Goal: Navigation & Orientation: Find specific page/section

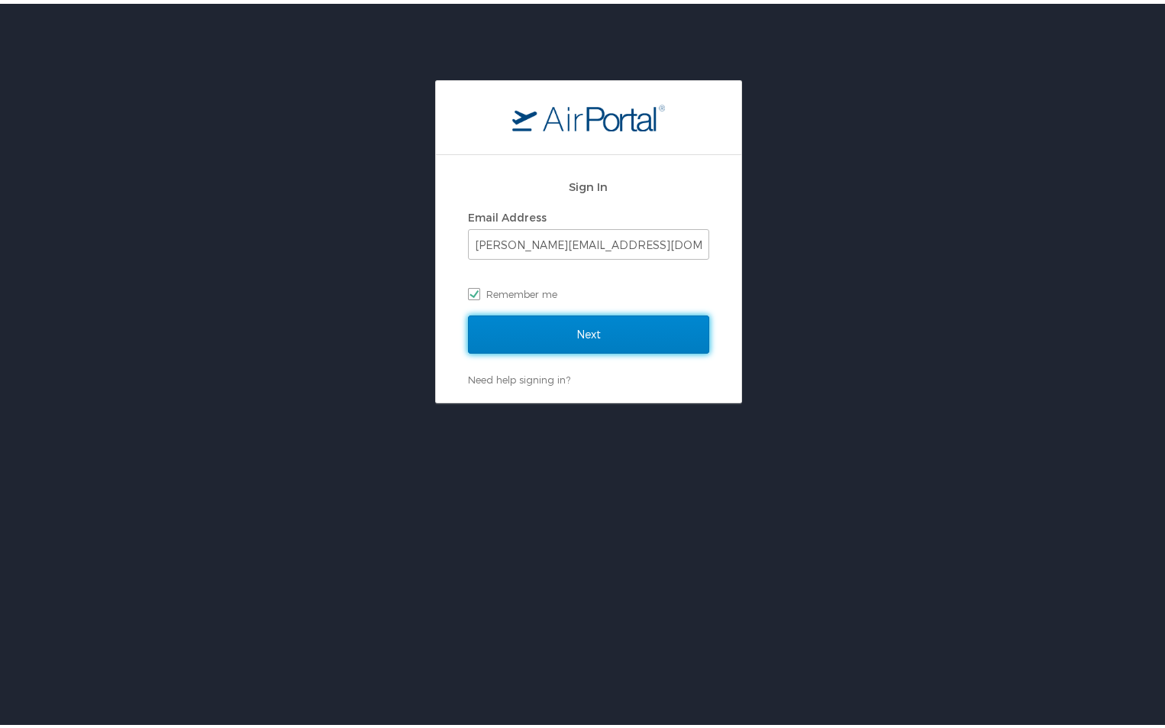
click at [567, 334] on input "Next" at bounding box center [588, 331] width 241 height 38
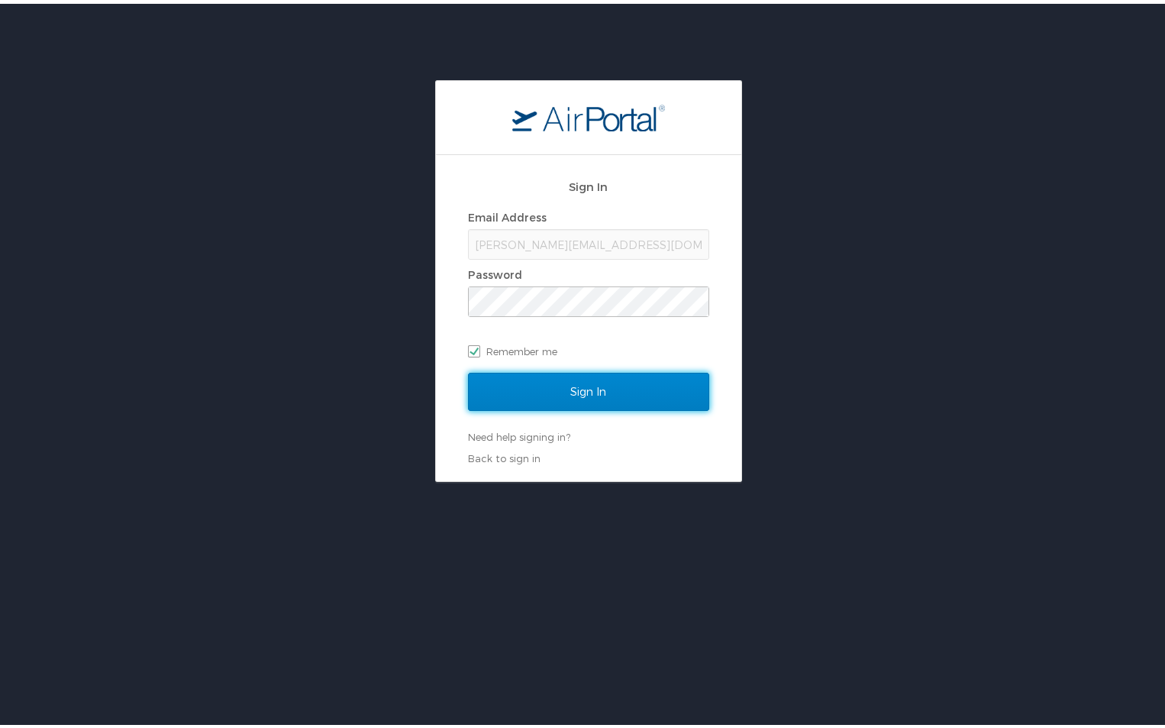
click at [580, 389] on input "Sign In" at bounding box center [588, 388] width 241 height 38
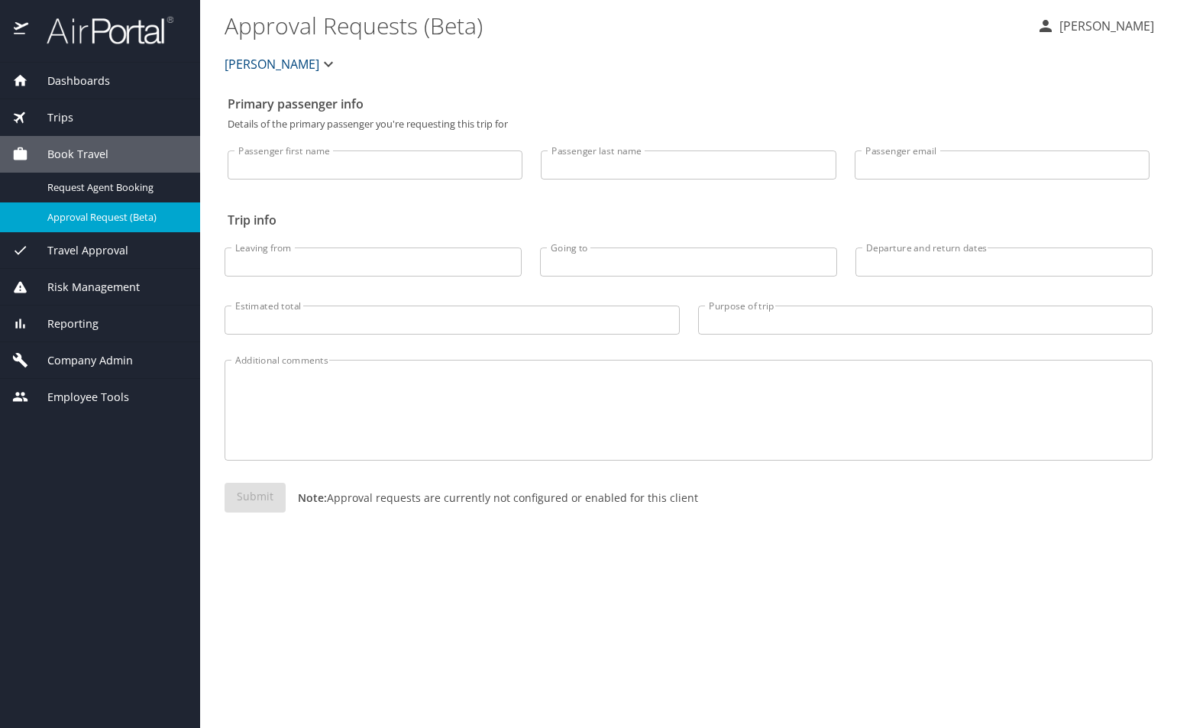
click at [93, 83] on span "Dashboards" at bounding box center [69, 81] width 82 height 17
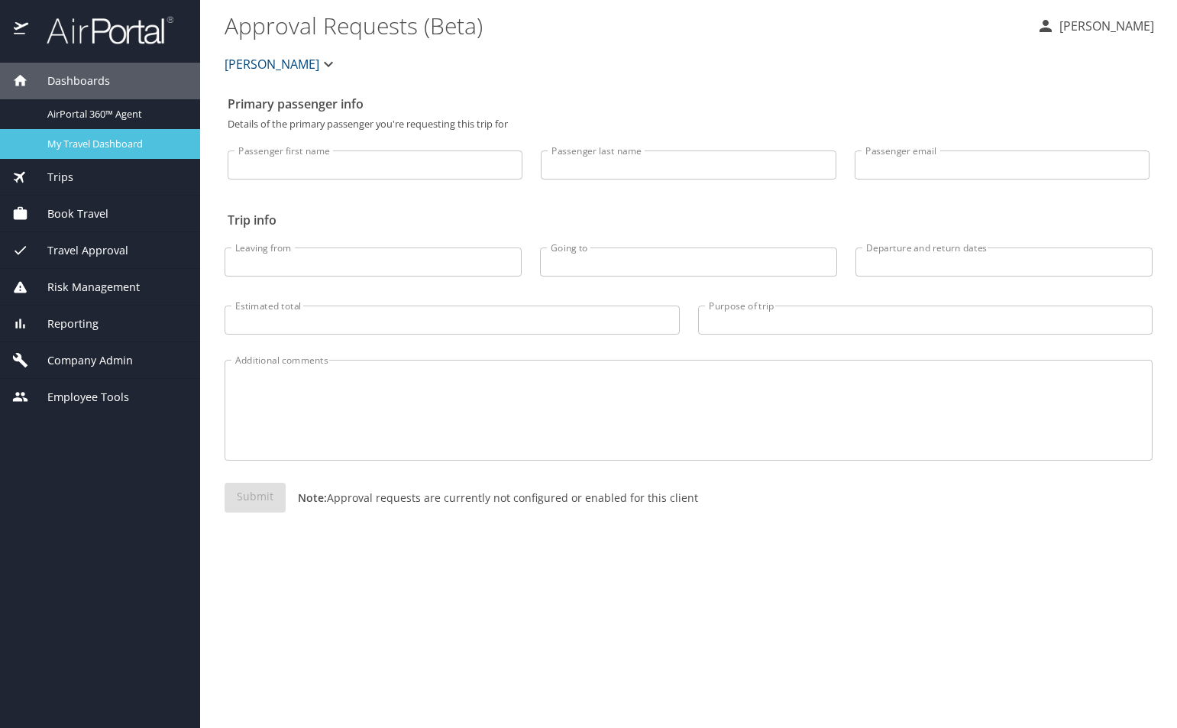
click at [104, 143] on span "My Travel Dashboard" at bounding box center [114, 144] width 134 height 15
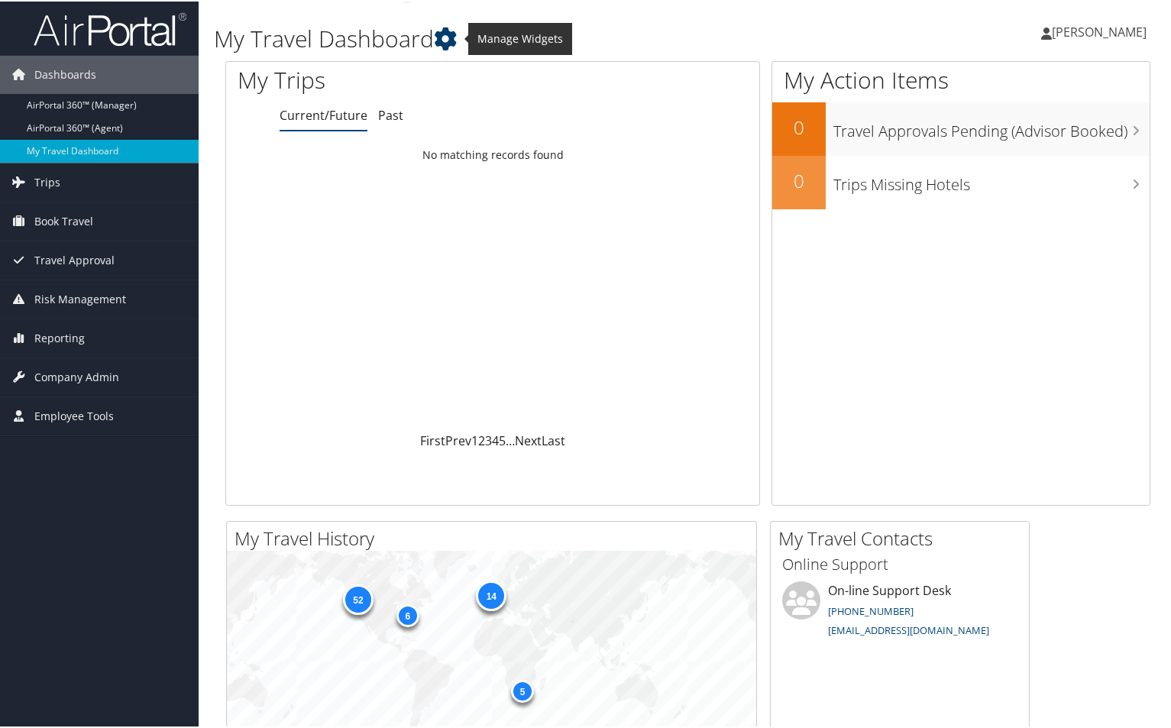
click at [450, 40] on icon at bounding box center [445, 37] width 23 height 23
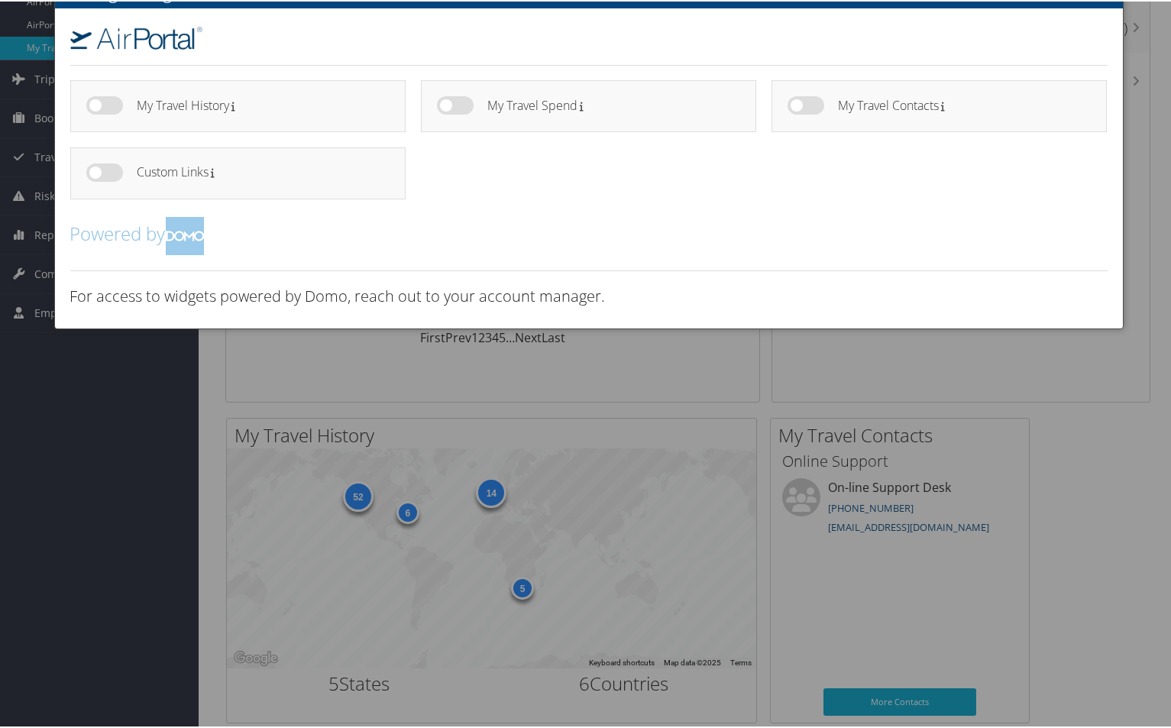
scroll to position [76, 0]
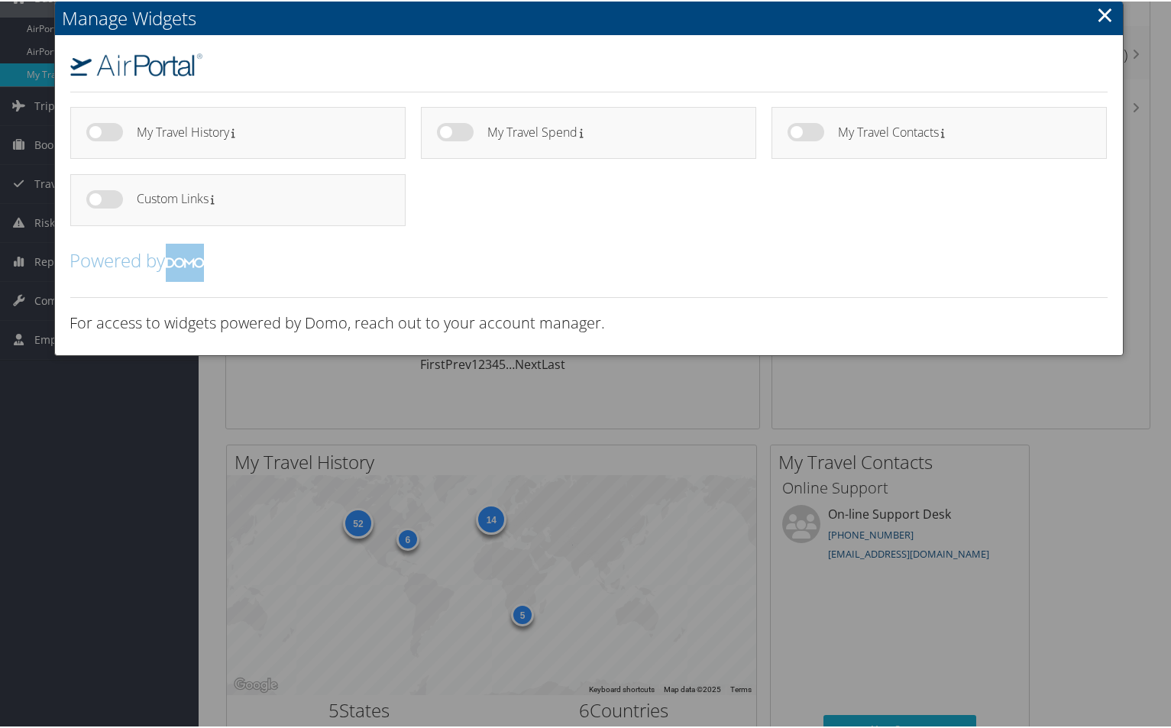
click at [186, 253] on img at bounding box center [185, 261] width 38 height 38
click at [1097, 15] on link "×" at bounding box center [1106, 13] width 18 height 31
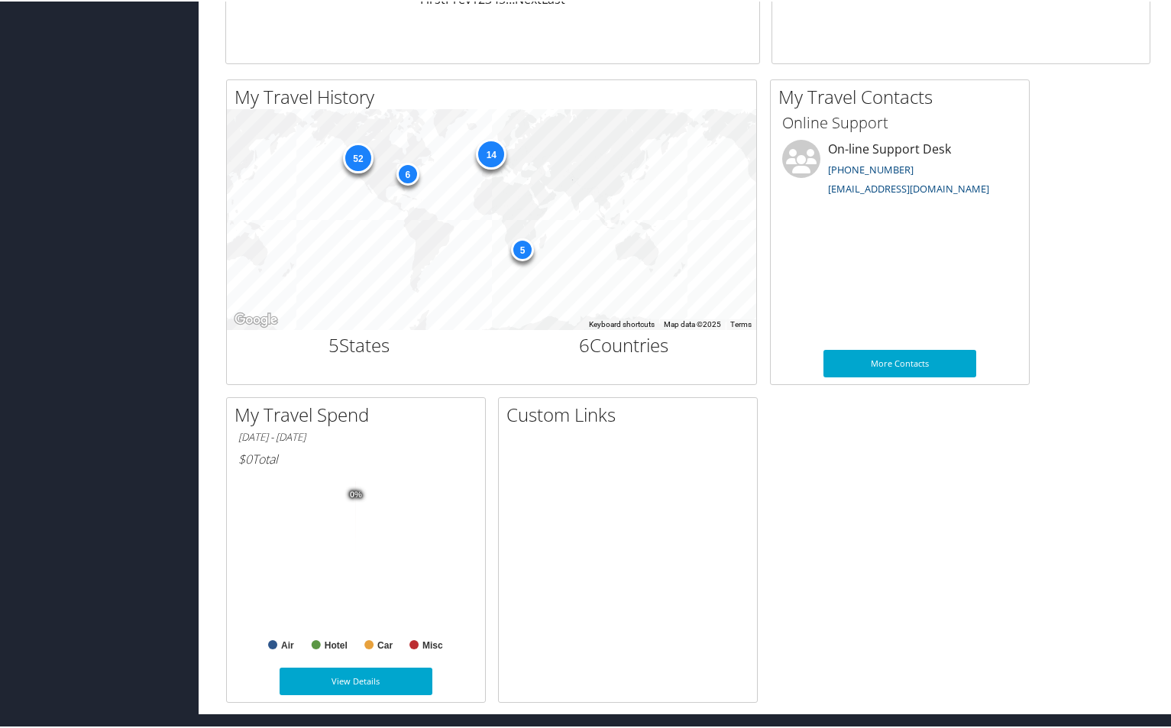
scroll to position [0, 0]
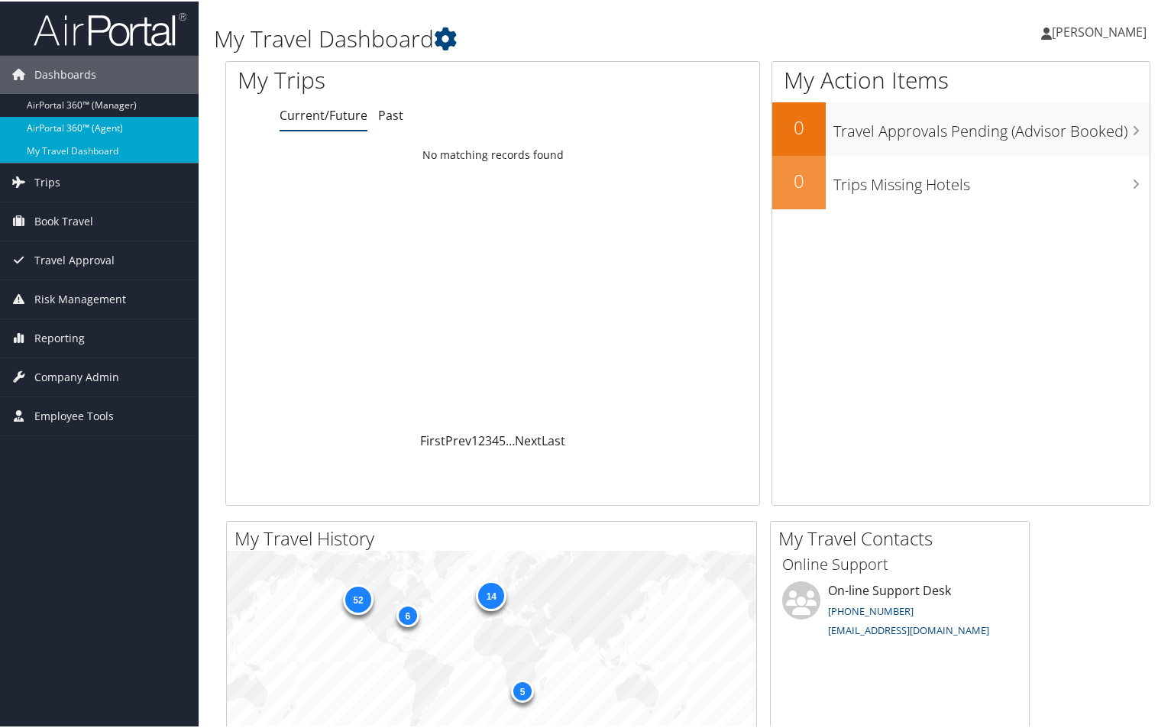
click at [77, 127] on link "AirPortal 360™ (Agent)" at bounding box center [99, 126] width 199 height 23
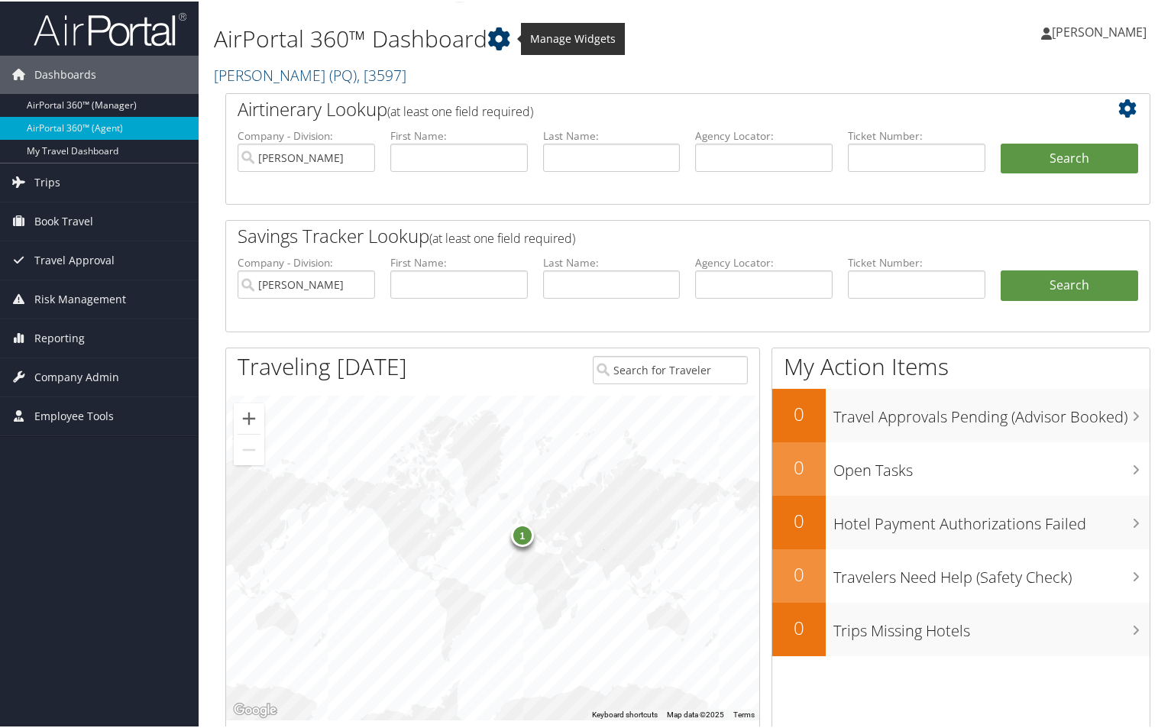
click at [502, 36] on icon at bounding box center [498, 37] width 23 height 23
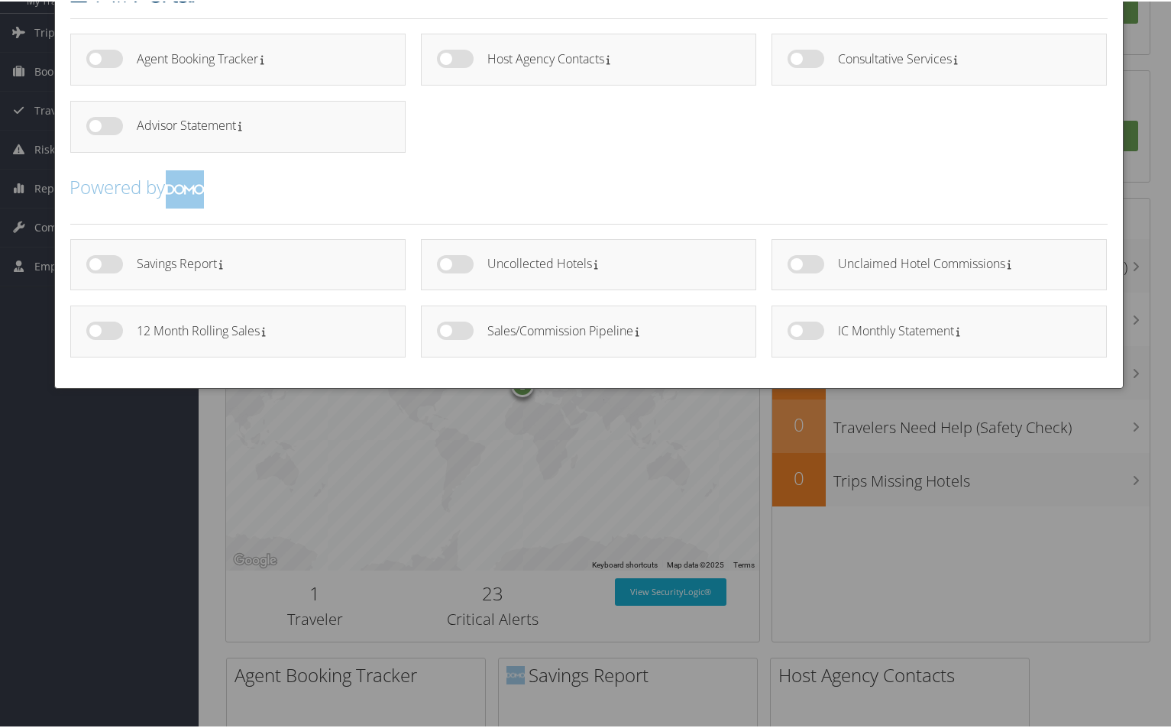
scroll to position [153, 0]
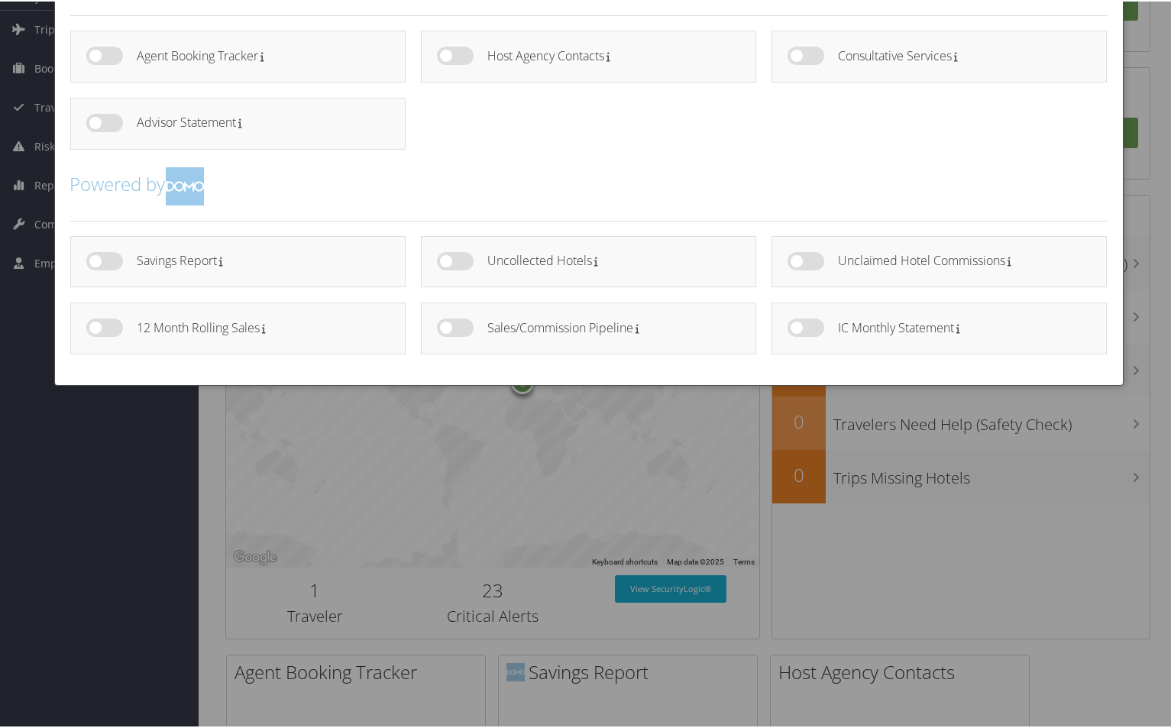
click at [110, 257] on label at bounding box center [104, 259] width 37 height 18
click at [104, 257] on input "checkbox" at bounding box center [99, 262] width 10 height 10
checkbox input "true"
click at [464, 260] on label at bounding box center [455, 259] width 37 height 18
click at [454, 260] on input "checkbox" at bounding box center [449, 262] width 10 height 10
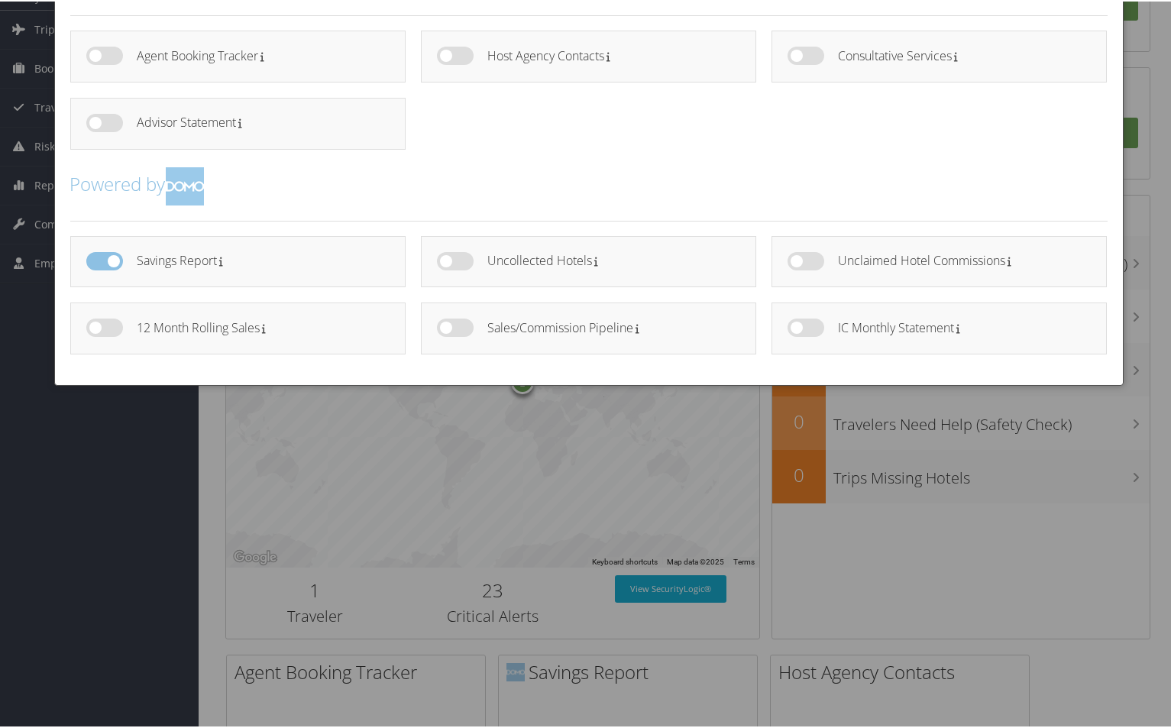
checkbox input "true"
click at [816, 258] on label at bounding box center [805, 259] width 37 height 18
click at [805, 258] on input "checkbox" at bounding box center [800, 262] width 10 height 10
checkbox input "true"
click at [815, 330] on label at bounding box center [805, 326] width 37 height 18
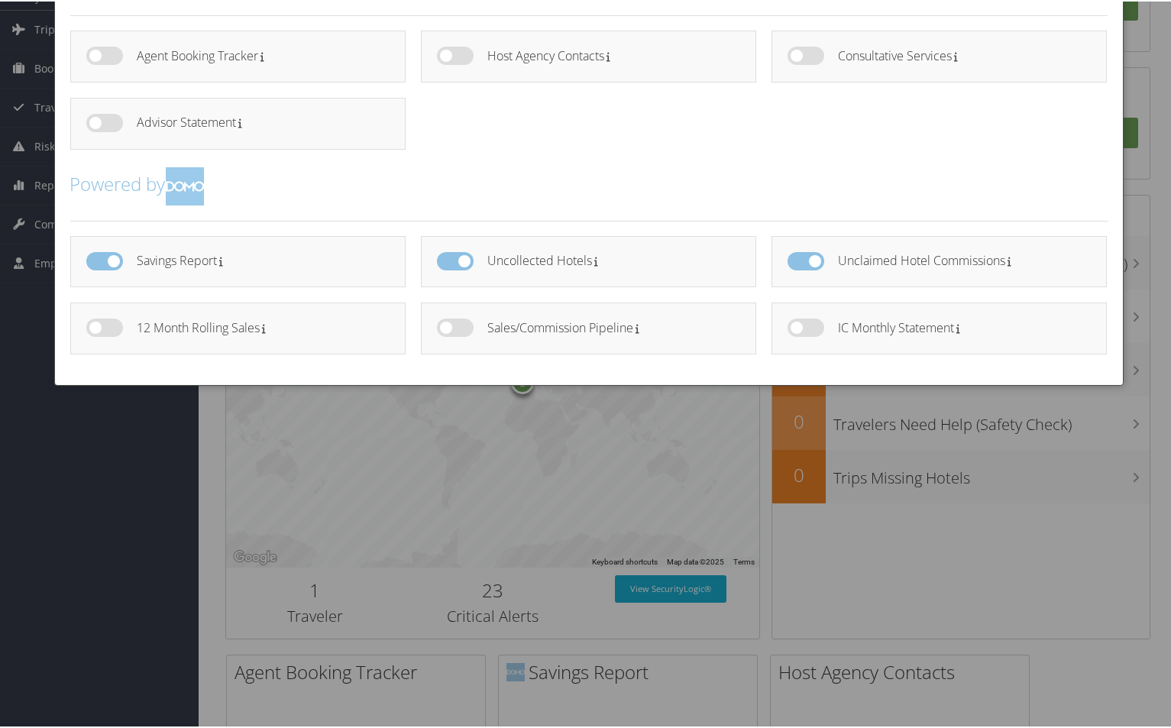
click at [805, 330] on input "checkbox" at bounding box center [800, 329] width 10 height 10
checkbox input "true"
click at [460, 333] on label at bounding box center [455, 326] width 37 height 18
click at [454, 333] on input "checkbox" at bounding box center [449, 329] width 10 height 10
checkbox input "true"
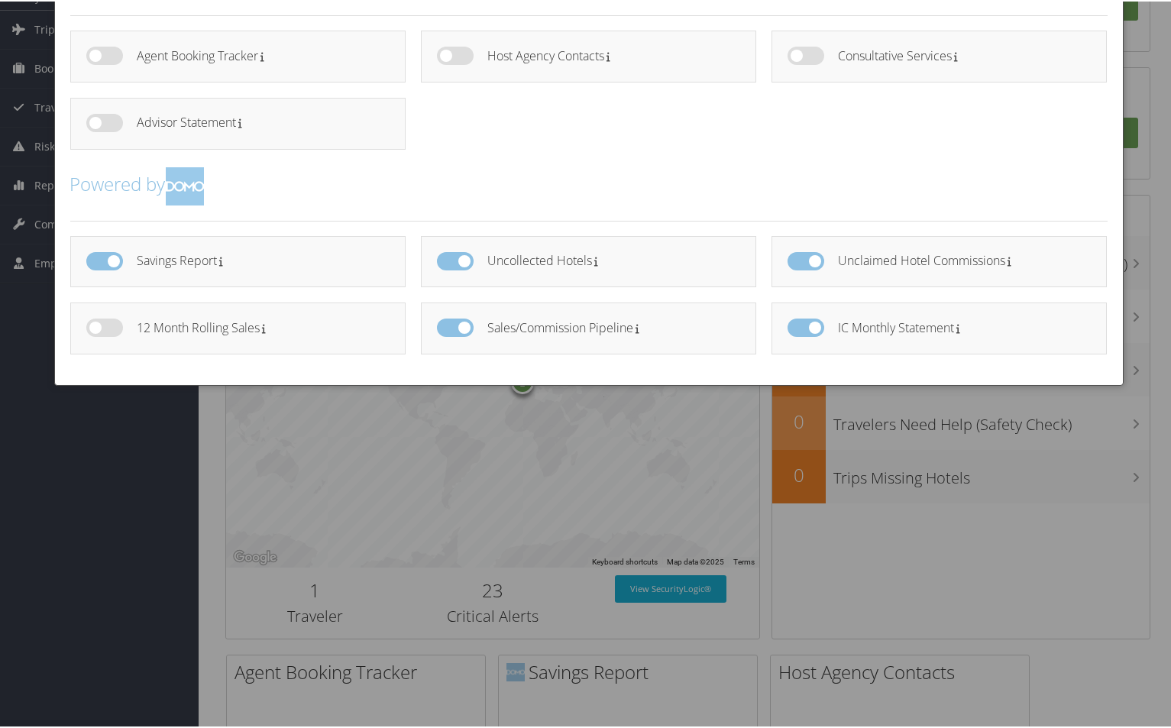
click at [114, 322] on label at bounding box center [104, 326] width 37 height 18
click at [104, 324] on input "checkbox" at bounding box center [99, 329] width 10 height 10
checkbox input "true"
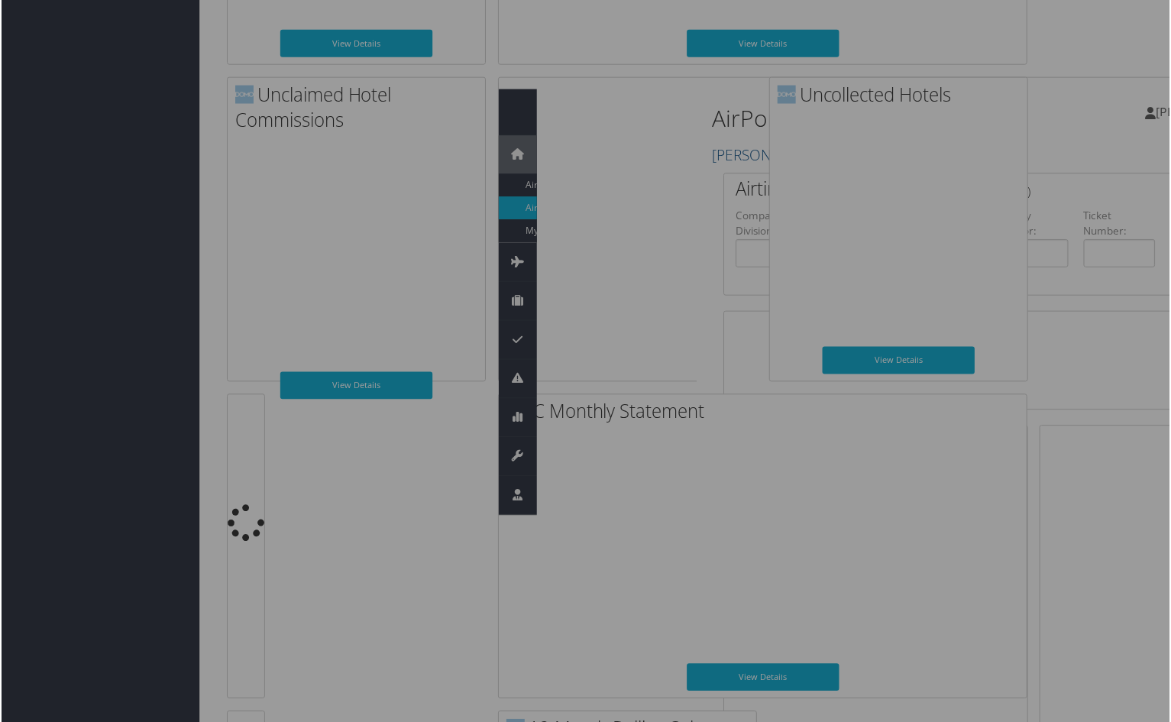
scroll to position [1785, 0]
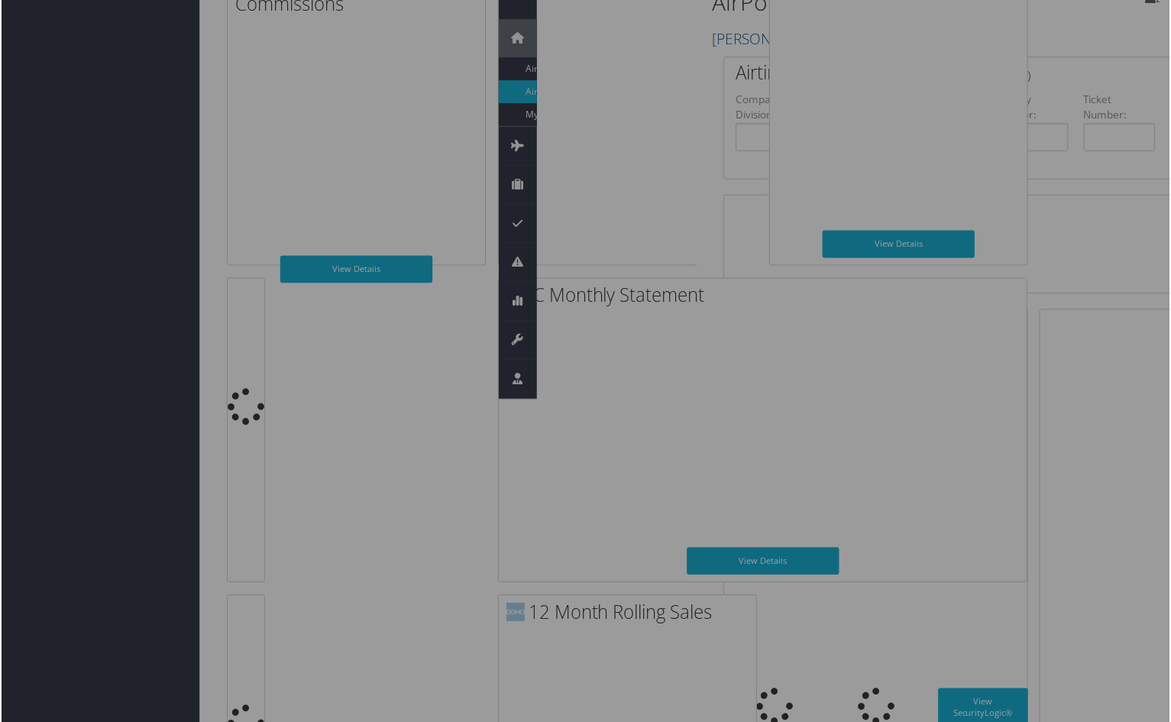
click at [88, 192] on div at bounding box center [588, 364] width 1177 height 728
click at [93, 197] on div at bounding box center [588, 364] width 1177 height 728
click at [0, 0] on input "checkbox" at bounding box center [0, 0] width 0 height 0
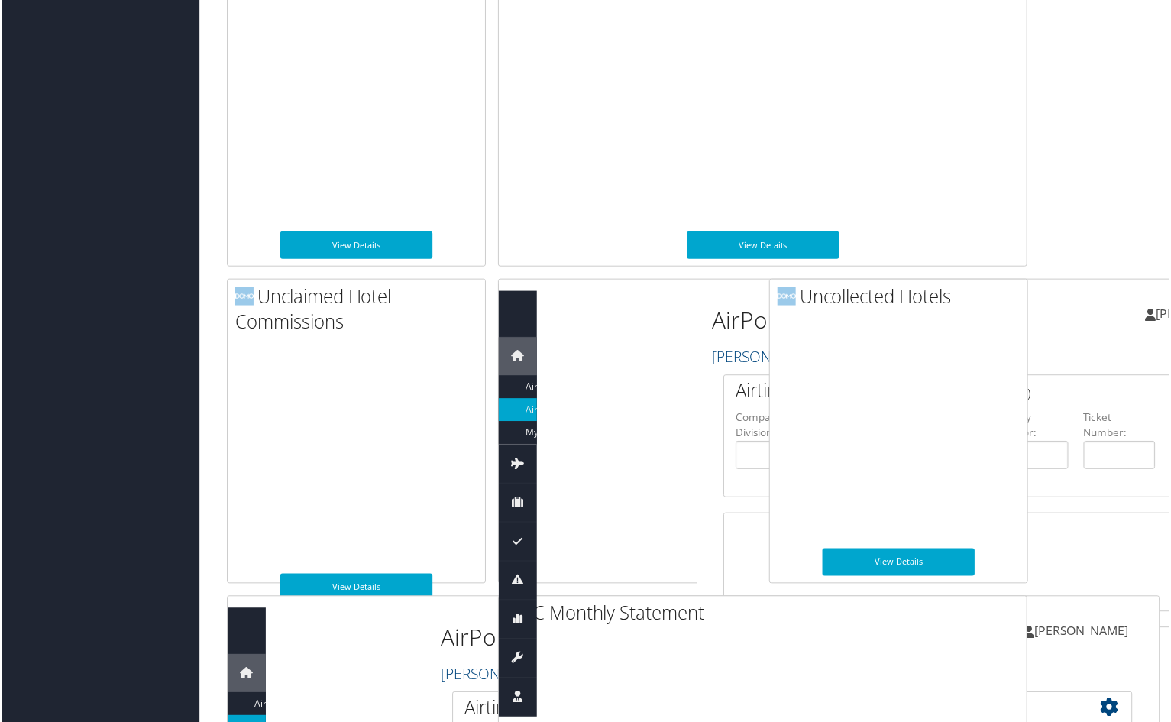
scroll to position [1475, 0]
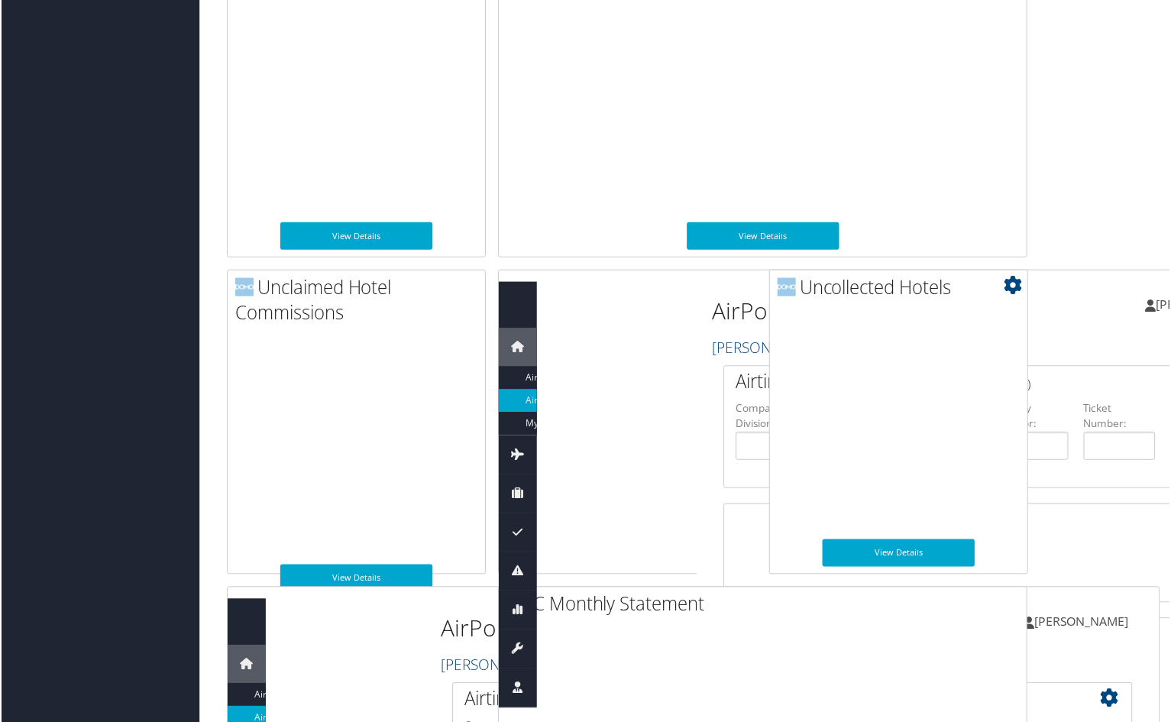
click at [1017, 286] on icon at bounding box center [1014, 285] width 18 height 18
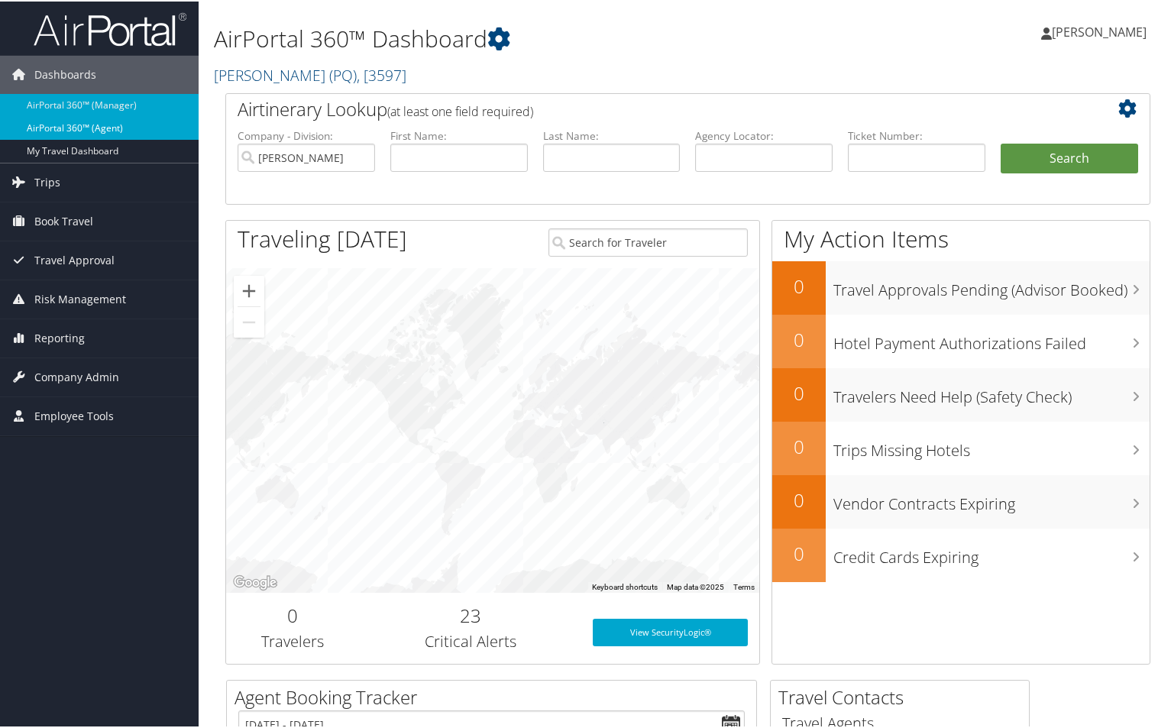
click at [75, 128] on link "AirPortal 360™ (Agent)" at bounding box center [99, 126] width 199 height 23
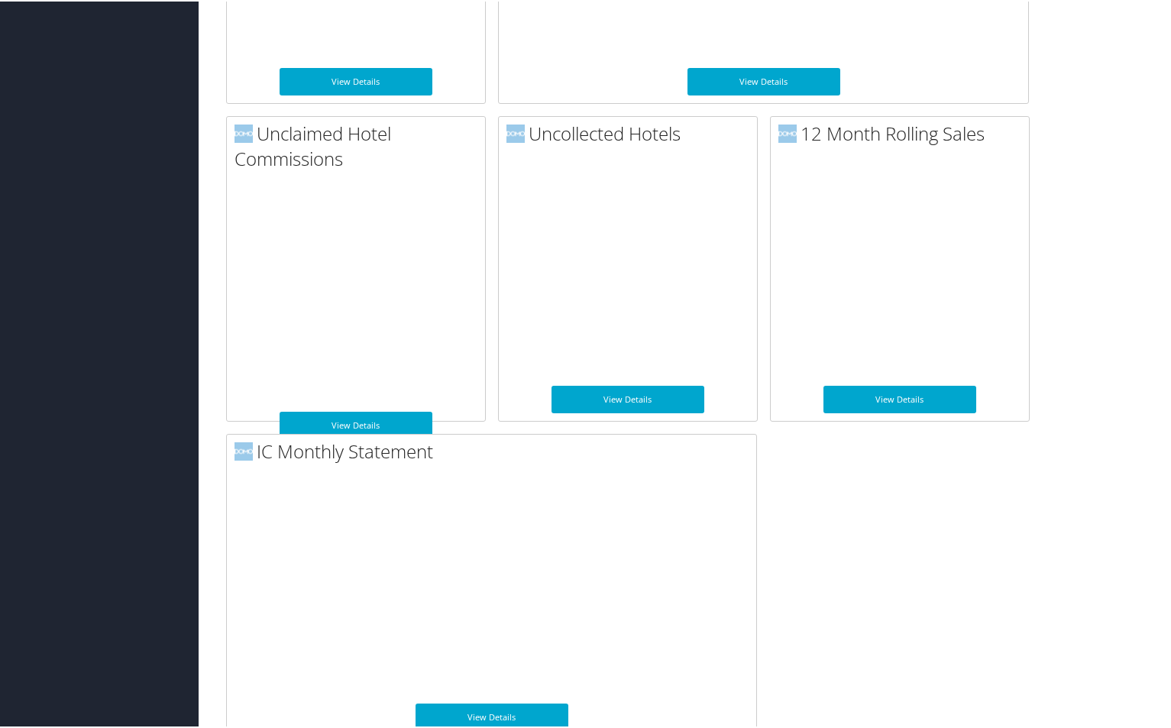
scroll to position [1665, 0]
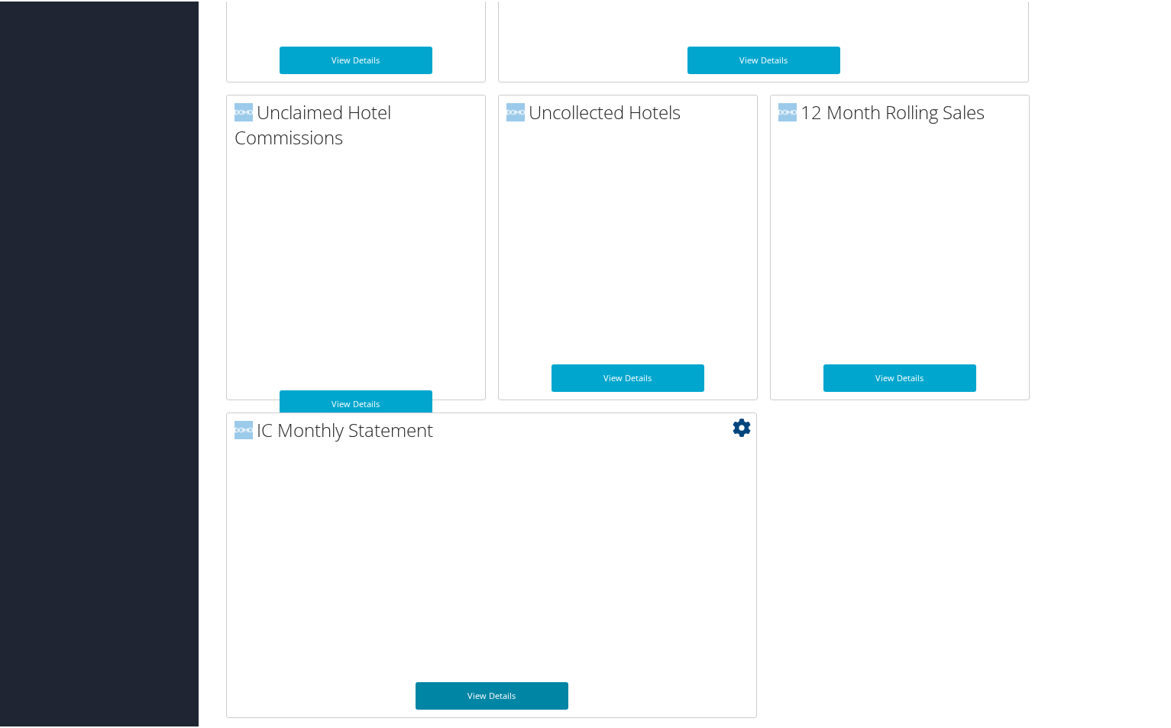
click at [477, 691] on link "View Details" at bounding box center [491, 693] width 153 height 27
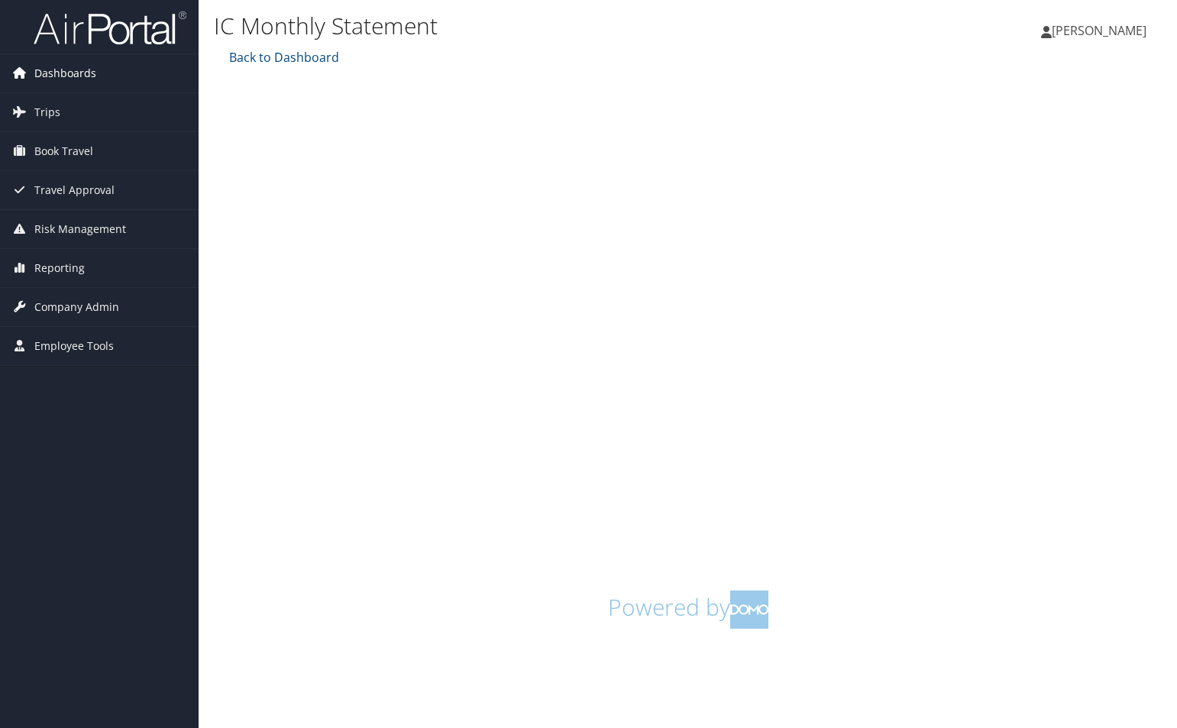
click at [79, 73] on span "Dashboards" at bounding box center [65, 73] width 62 height 38
